Goal: Check status: Check status

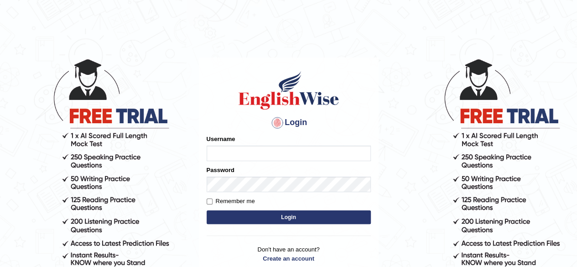
type input "Shyam"
click at [259, 218] on button "Login" at bounding box center [288, 217] width 164 height 14
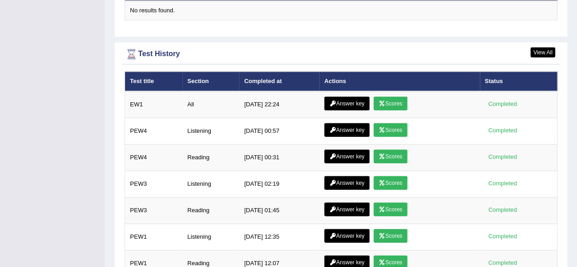
scroll to position [1212, 0]
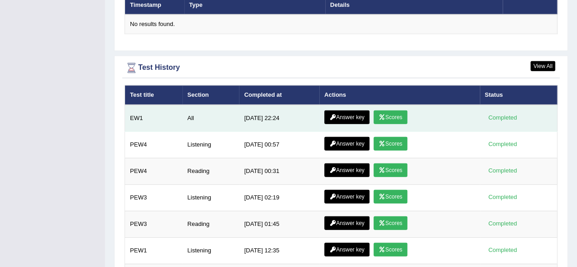
click at [388, 110] on link "Scores" at bounding box center [390, 117] width 34 height 14
